Goal: Communication & Community: Ask a question

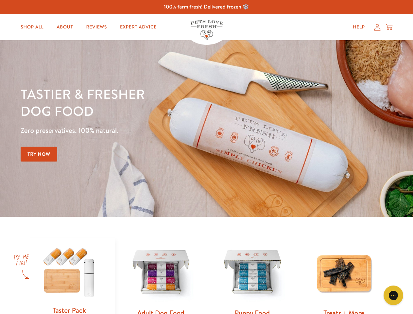
click at [206, 157] on div "Tastier & fresher dog food Zero preservatives. 100% natural. Try Now" at bounding box center [145, 128] width 248 height 86
click at [393, 295] on icon "Open gorgias live chat" at bounding box center [393, 295] width 6 height 6
